Goal: Task Accomplishment & Management: Complete application form

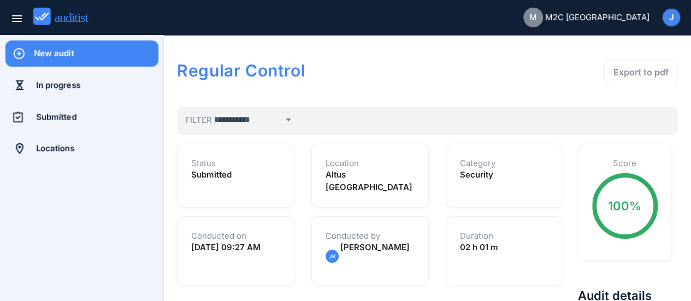
click at [73, 59] on div "New audit" at bounding box center [96, 54] width 125 height 12
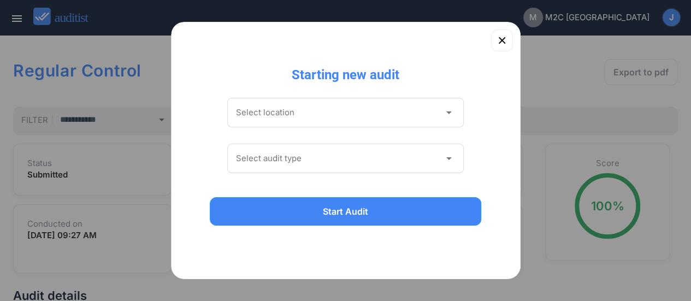
click at [442, 114] on icon "arrow_drop_down" at bounding box center [448, 112] width 13 height 13
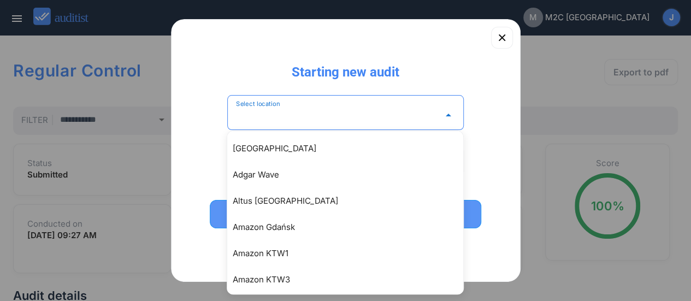
click at [276, 200] on div "Altus [GEOGRAPHIC_DATA]" at bounding box center [351, 201] width 236 height 13
type input "**********"
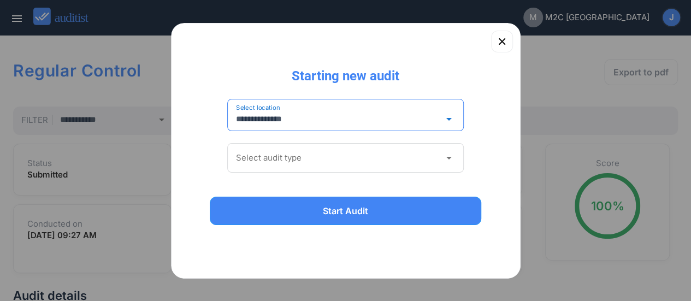
click at [449, 160] on icon "arrow_drop_down" at bounding box center [448, 157] width 13 height 13
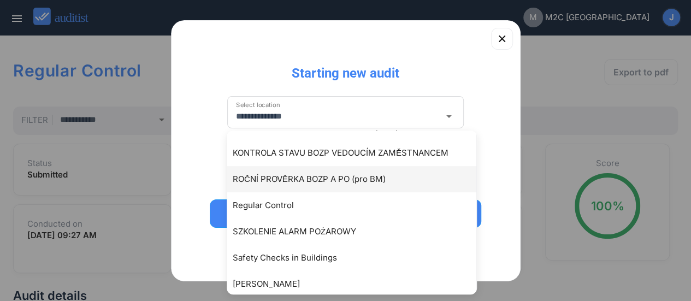
scroll to position [328, 0]
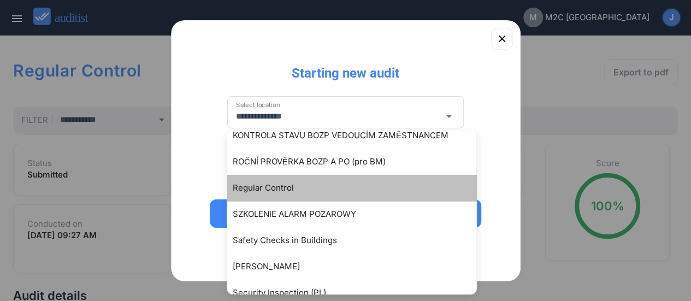
click at [293, 193] on div "Regular Control" at bounding box center [357, 187] width 249 height 13
type input "**********"
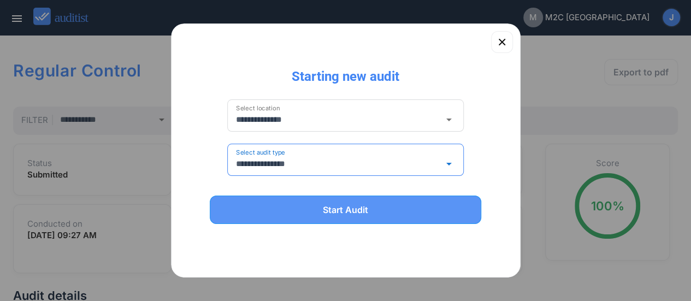
click at [321, 213] on div "Start Audit" at bounding box center [346, 209] width 244 height 13
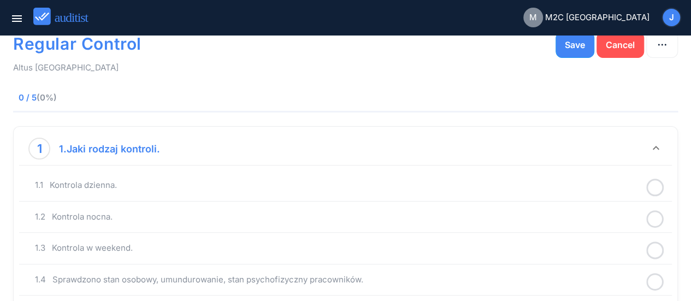
scroll to position [55, 0]
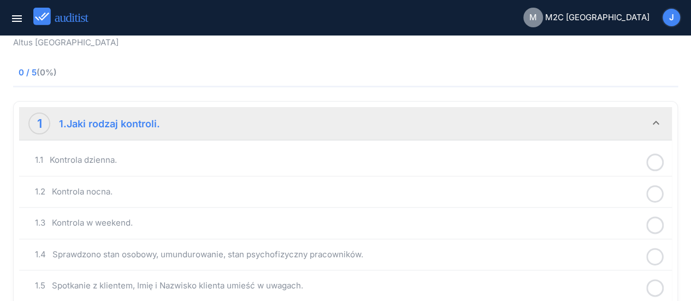
click at [659, 162] on icon at bounding box center [654, 162] width 17 height 21
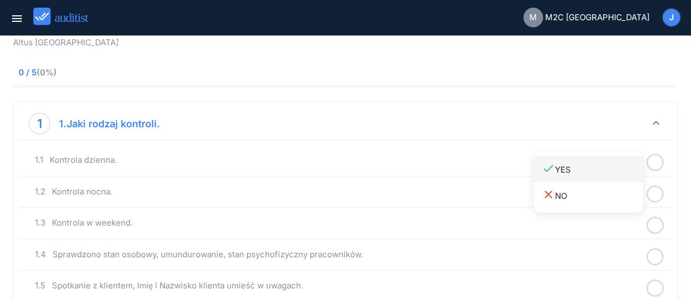
click at [584, 170] on div "done YES" at bounding box center [592, 169] width 101 height 15
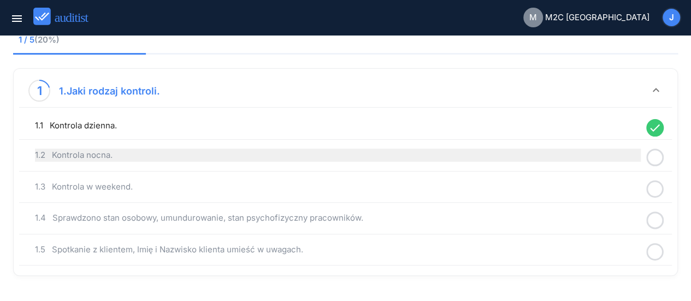
scroll to position [117, 0]
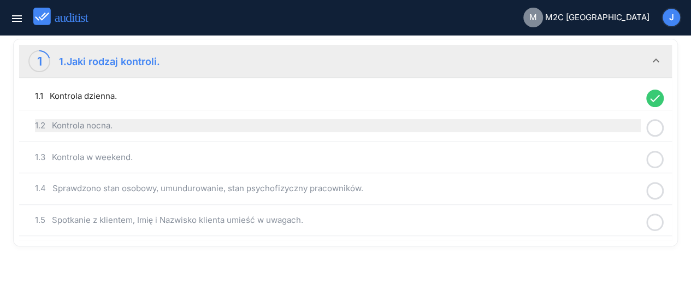
click at [245, 129] on div "1.2 Kontrola nocna." at bounding box center [338, 125] width 606 height 13
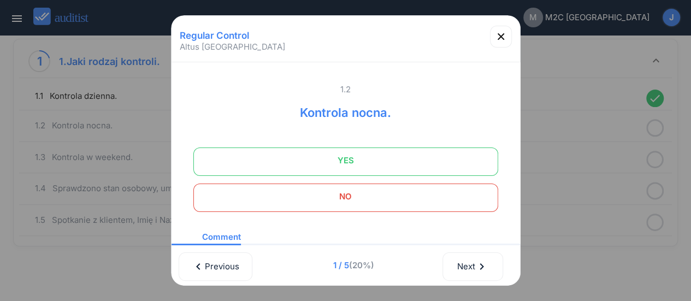
click at [372, 197] on span "NO" at bounding box center [346, 197] width 278 height 22
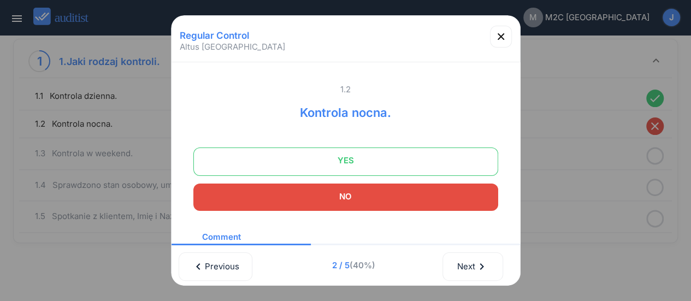
scroll to position [114, 0]
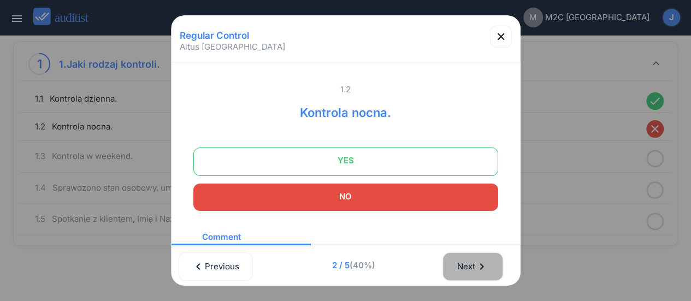
click at [467, 268] on div "Next chevron_right" at bounding box center [473, 267] width 32 height 24
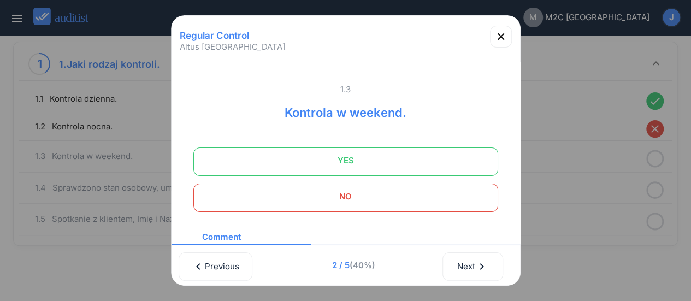
click at [392, 207] on span "NO" at bounding box center [346, 197] width 278 height 22
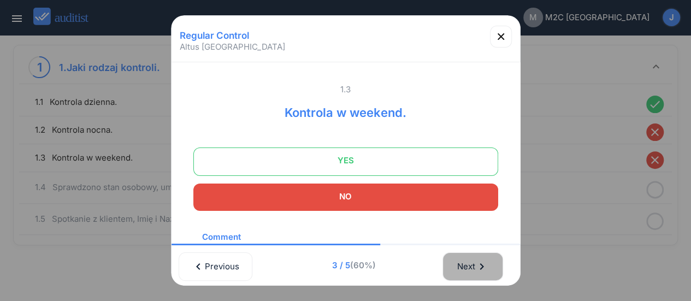
click at [480, 265] on icon "chevron_right" at bounding box center [481, 266] width 13 height 13
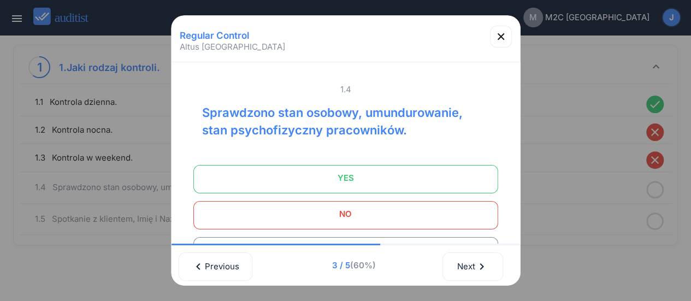
click at [392, 173] on span "YES" at bounding box center [346, 178] width 278 height 22
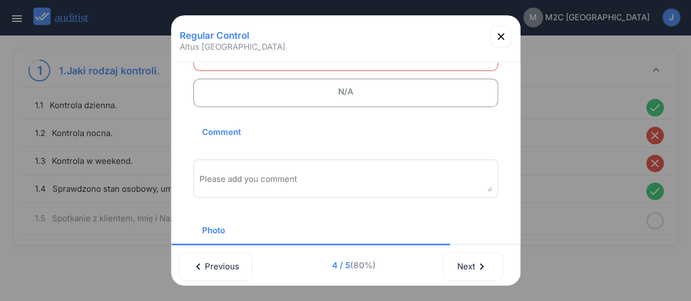
scroll to position [161, 0]
click at [239, 186] on textarea "Please add you comment" at bounding box center [345, 181] width 293 height 18
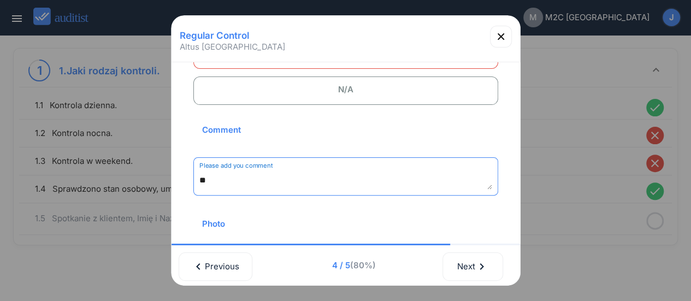
type textarea "*"
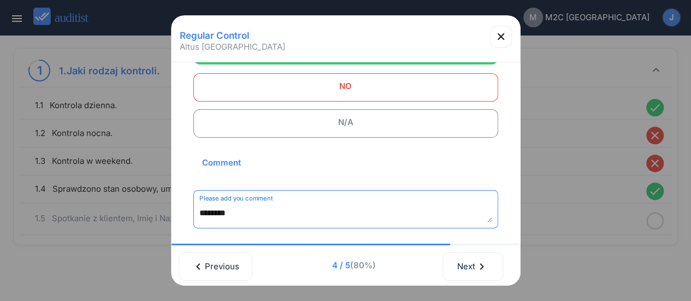
scroll to position [106, 0]
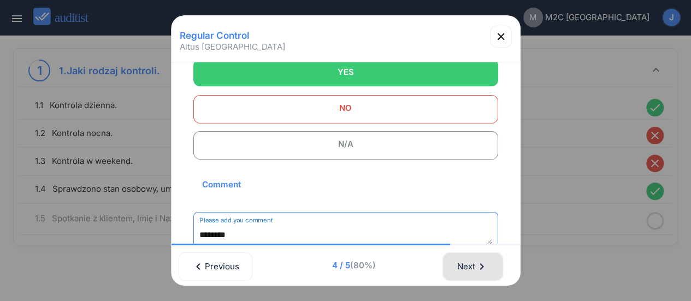
type textarea "********"
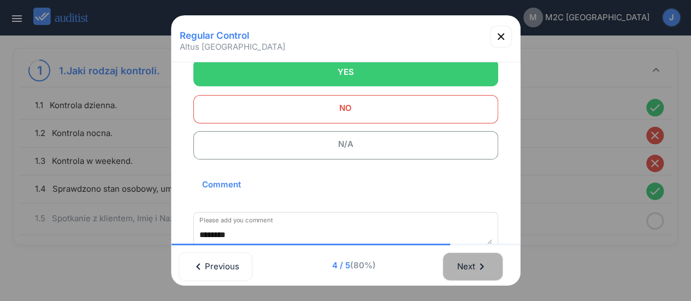
click at [468, 272] on div "Next chevron_right" at bounding box center [473, 267] width 32 height 24
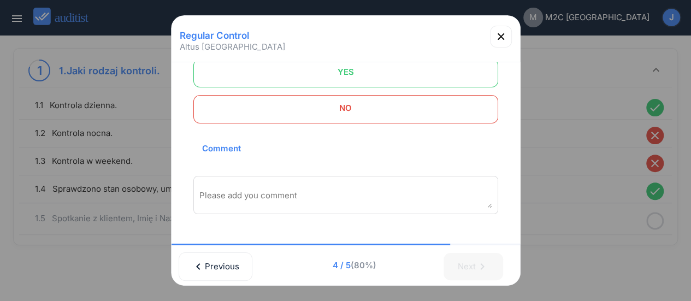
click at [313, 78] on span "YES" at bounding box center [346, 72] width 278 height 22
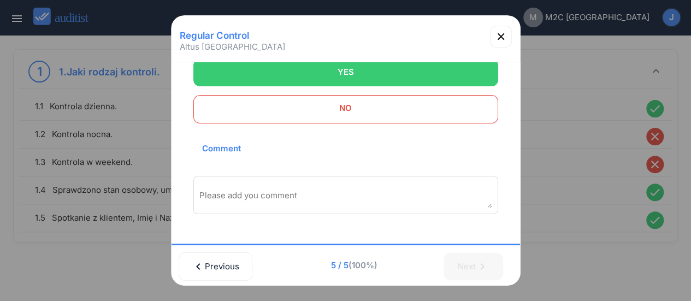
scroll to position [104, 0]
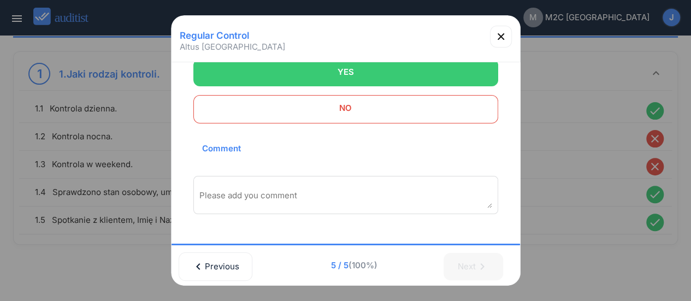
click at [245, 190] on textarea "Please add you comment" at bounding box center [345, 199] width 293 height 18
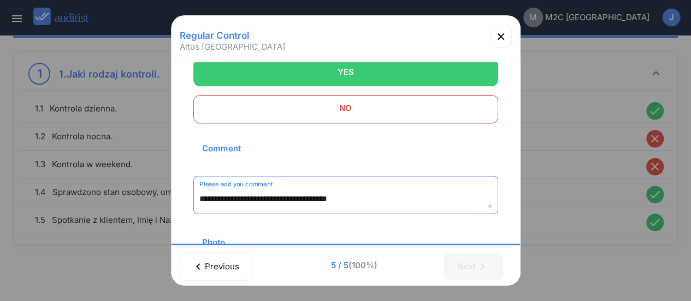
type textarea "**********"
drag, startPoint x: 381, startPoint y: 30, endPoint x: 279, endPoint y: 58, distance: 106.6
click at [279, 58] on div "Regular Control Altus [GEOGRAPHIC_DATA]" at bounding box center [346, 41] width 349 height 41
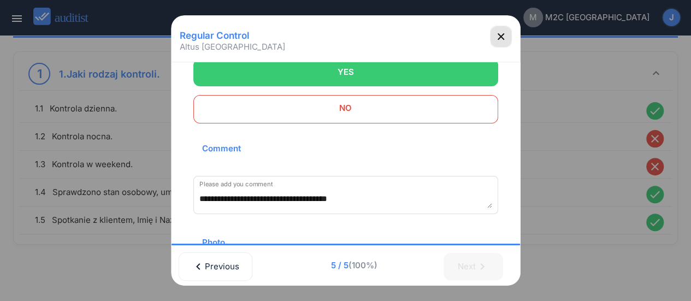
click at [499, 41] on icon "button" at bounding box center [500, 36] width 13 height 13
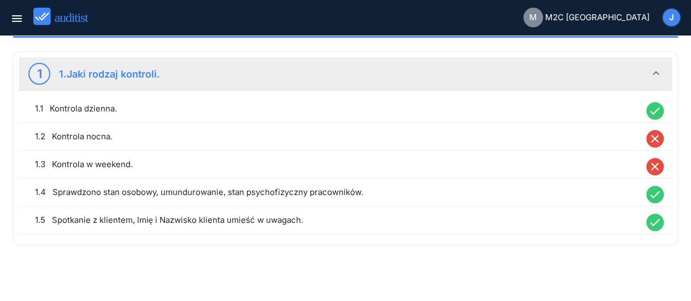
click at [659, 75] on icon "keyboard_arrow_down" at bounding box center [656, 73] width 13 height 13
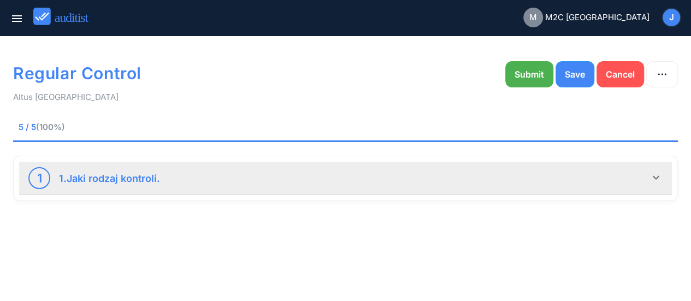
scroll to position [0, 0]
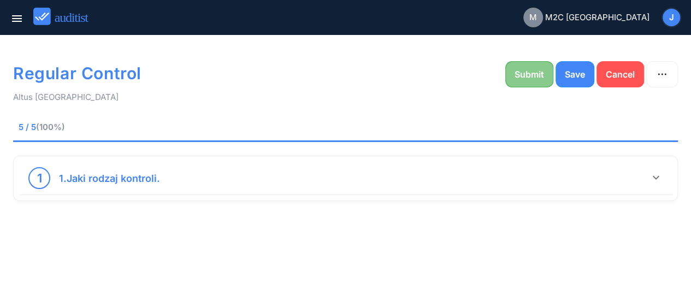
click at [543, 76] on div "Submit" at bounding box center [530, 74] width 30 height 13
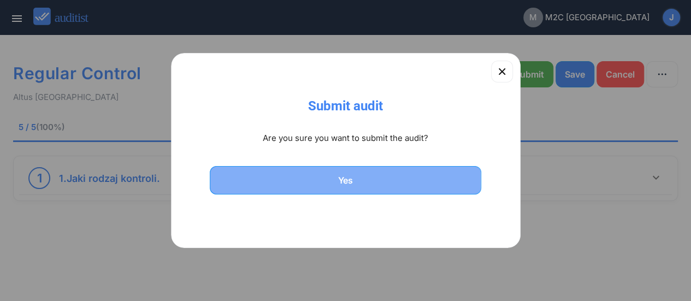
click at [318, 185] on div "Yes" at bounding box center [346, 180] width 244 height 13
